Goal: Task Accomplishment & Management: Complete application form

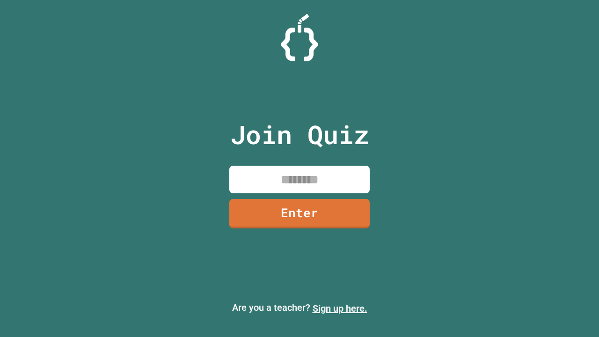
click at [335, 308] on link "Sign up here." at bounding box center [339, 308] width 55 height 11
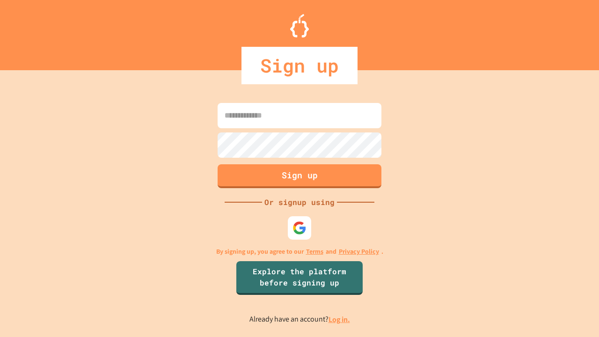
click at [340, 319] on link "Log in." at bounding box center [339, 319] width 22 height 10
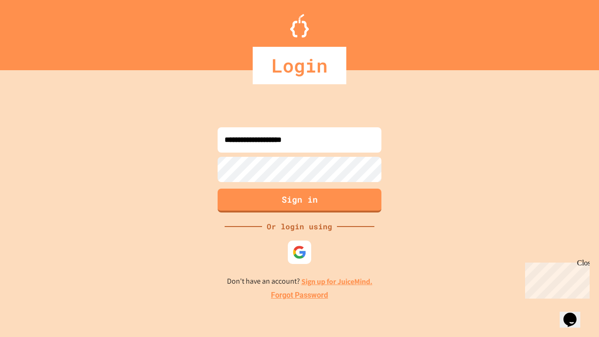
type input "**********"
